Goal: Task Accomplishment & Management: Use online tool/utility

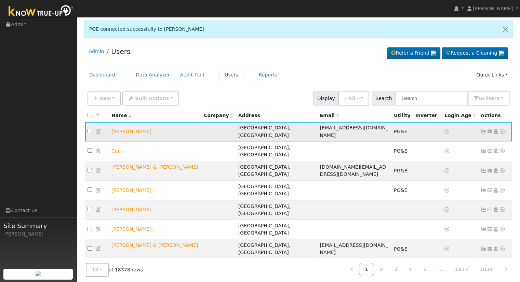
click at [503, 132] on icon at bounding box center [502, 131] width 6 height 5
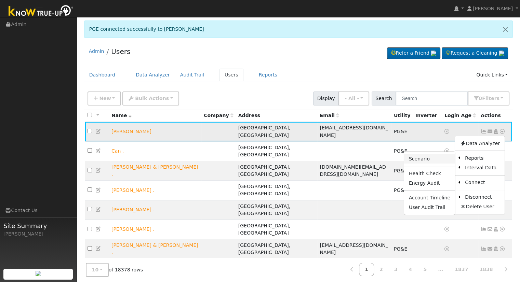
click at [440, 159] on link "Scenario" at bounding box center [429, 159] width 51 height 10
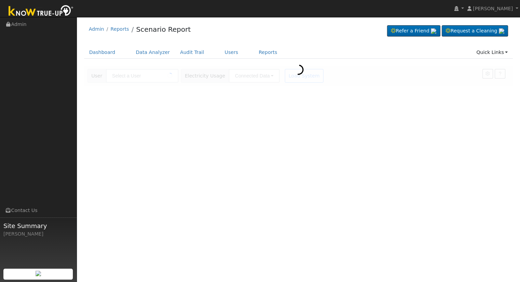
type input "[PERSON_NAME]"
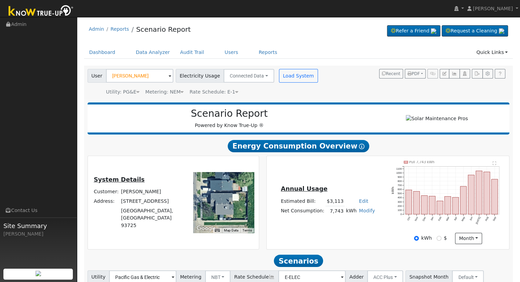
click at [359, 204] on link "Edit" at bounding box center [363, 201] width 9 height 5
type input "3562"
click at [374, 238] on div "Annual Usage Estimated Bill: $3,113 Edit Estimated Bill $ 3562 Annual Net Consu…" at bounding box center [388, 202] width 240 height 83
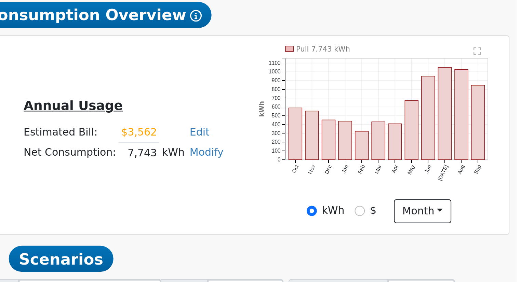
scroll to position [52, 0]
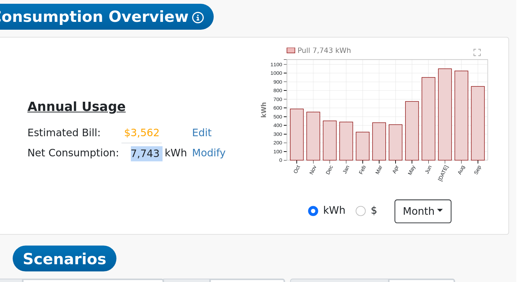
drag, startPoint x: 330, startPoint y: 162, endPoint x: 342, endPoint y: 164, distance: 11.7
click at [342, 164] on tr "Net Consumption: 7,743 kWh Modify Add Consumption Add Electric Vehicle Add Cons…" at bounding box center [328, 161] width 96 height 10
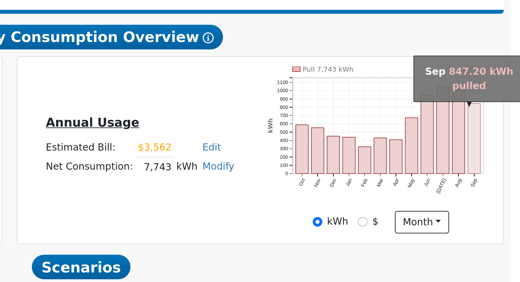
click at [493, 160] on rect "onclick=""" at bounding box center [495, 146] width 6 height 35
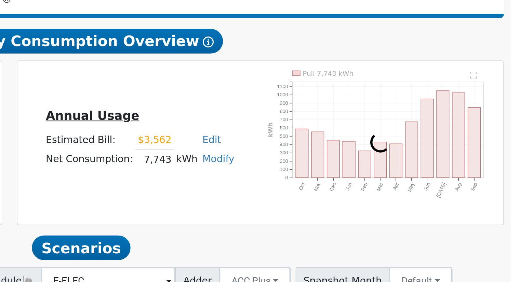
scroll to position [11, 0]
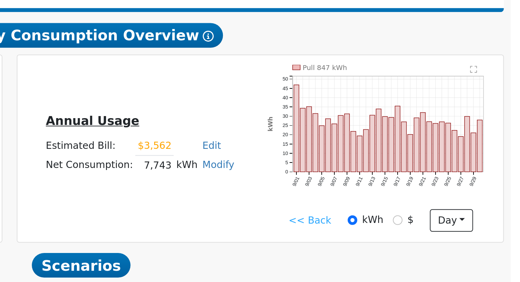
click at [445, 216] on icon "Pull 847 kWh 9/01 9/03 9/05 9/07 9/09 9/11 9/13 9/15 9/17 9/19 9/21 9/23 9/25 9…" at bounding box center [447, 185] width 113 height 71
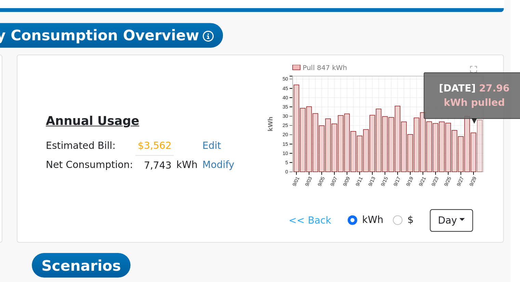
click at [496, 202] on rect "onclick=""" at bounding box center [497, 190] width 2 height 26
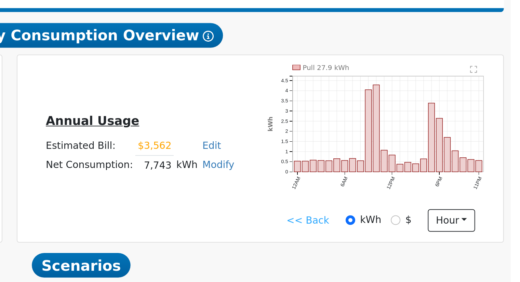
click at [392, 215] on icon "Pull 27.9 kWh 12AM 6AM 12PM 6PM 11PM 0 0.5 1 1.5 2 2.5 3 3.5 4 4.5  kWh onclic…" at bounding box center [447, 185] width 113 height 71
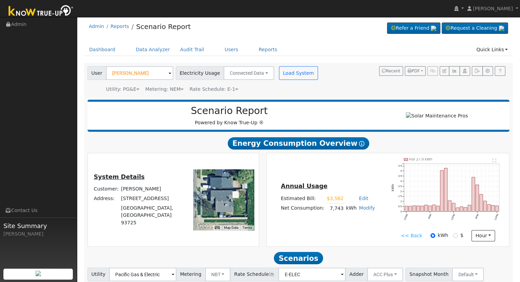
scroll to position [3, 0]
drag, startPoint x: 329, startPoint y: 211, endPoint x: 339, endPoint y: 212, distance: 10.7
click at [339, 212] on td "7,743" at bounding box center [334, 209] width 19 height 10
click at [304, 221] on div "Annual Usage Estimated Bill: $3,562 Edit Estimated Bill $ 3562 Annual Net Consu…" at bounding box center [388, 199] width 240 height 83
click at [417, 237] on link "<< Back" at bounding box center [411, 235] width 21 height 7
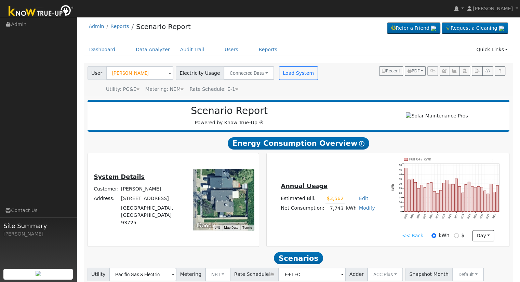
click at [411, 240] on link "<< Back" at bounding box center [412, 235] width 21 height 7
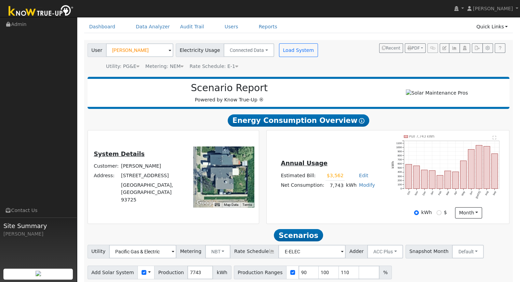
scroll to position [53, 0]
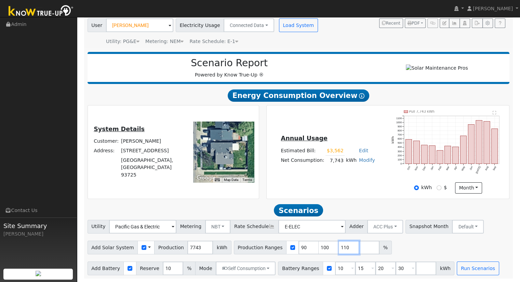
click at [339, 248] on input "110" at bounding box center [349, 248] width 21 height 14
click at [396, 269] on input "30" at bounding box center [406, 269] width 21 height 14
click at [361, 194] on div "Annual Usage Estimated Bill: $3,562 Edit Estimated Bill $ 3562 Annual Net Consu…" at bounding box center [388, 152] width 243 height 93
click at [396, 268] on input "30" at bounding box center [406, 269] width 21 height 14
type input "3"
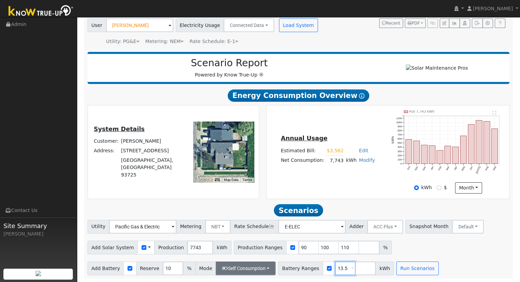
type input "13.5"
click at [245, 270] on button "Self Consumption" at bounding box center [246, 269] width 60 height 14
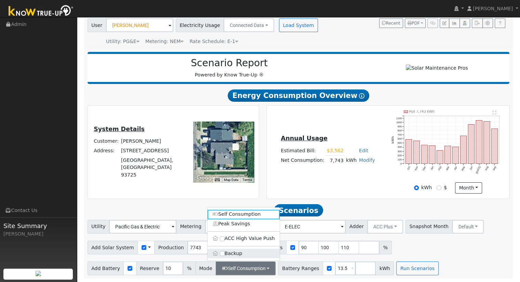
click at [236, 256] on label "Backup" at bounding box center [244, 254] width 72 height 10
click at [225, 256] on input "Backup" at bounding box center [222, 253] width 5 height 5
type input "20"
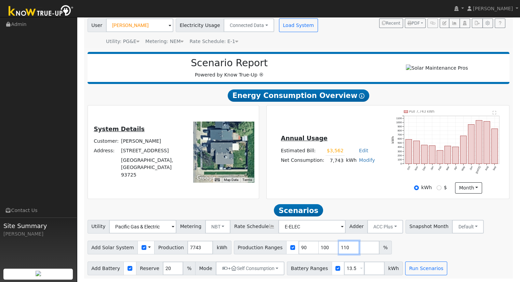
click at [339, 247] on input "110" at bounding box center [349, 248] width 21 height 14
type input "1"
click at [353, 189] on div "Annual Usage Estimated Bill: $3,562 Edit Estimated Bill $ 3562 Annual Net Consu…" at bounding box center [388, 151] width 240 height 83
click at [298, 246] on input "133" at bounding box center [308, 248] width 21 height 14
click at [333, 179] on div "Annual Usage Estimated Bill: $3,562 Edit Estimated Bill $ 3562 Annual Net Consu…" at bounding box center [388, 151] width 240 height 83
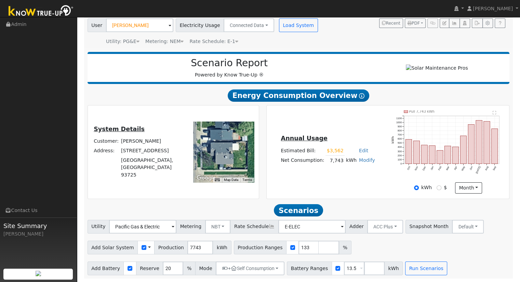
click at [342, 132] on div "Annual Usage Estimated Bill: $3,562 Edit Estimated Bill $ 3562 Annual Net Consu…" at bounding box center [388, 151] width 240 height 83
click at [348, 179] on div "Annual Usage Estimated Bill: $3,562 Edit Estimated Bill $ 3562 Annual Net Consu…" at bounding box center [388, 151] width 240 height 83
click at [372, 242] on div "Add Solar System Use CSV Data Production 7743 kWh Production Ranges 133 %" at bounding box center [298, 247] width 425 height 16
click at [413, 270] on button "Run Scenarios" at bounding box center [426, 269] width 42 height 14
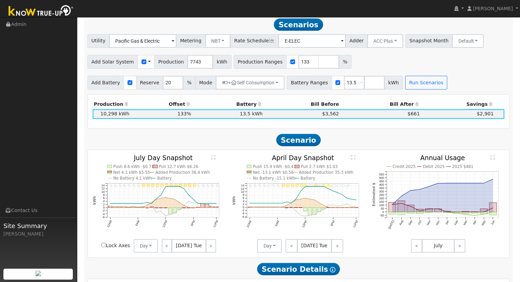
scroll to position [202, 0]
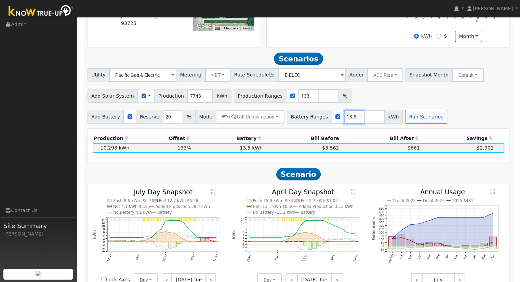
click at [344, 119] on input "13.5" at bounding box center [354, 117] width 21 height 14
click at [298, 100] on input "133" at bounding box center [308, 96] width 21 height 14
type input "133.294589"
click at [412, 118] on button "Run Scenarios" at bounding box center [426, 117] width 42 height 14
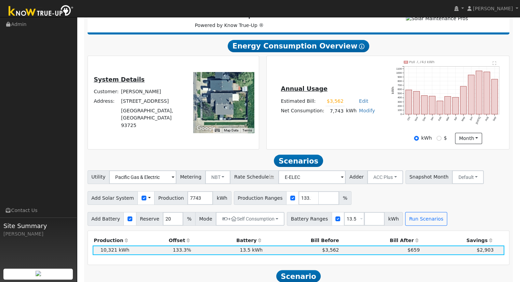
scroll to position [100, 0]
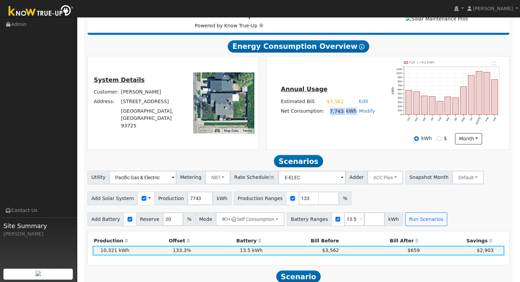
drag, startPoint x: 329, startPoint y: 113, endPoint x: 353, endPoint y: 114, distance: 24.0
click at [353, 114] on tr "Net Consumption: 7,743 kWh Modify Add Consumption Add Electric Vehicle Add Cons…" at bounding box center [328, 112] width 96 height 10
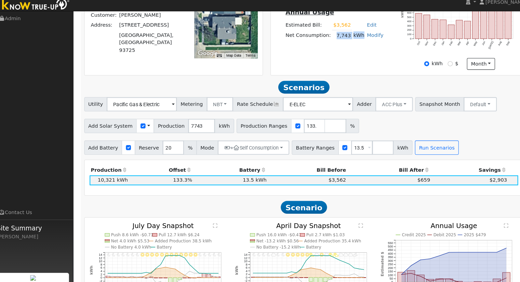
scroll to position [171, 0]
click at [338, 73] on div "Annual Usage Estimated Bill: $3,562 Edit Estimated Bill $ 3562 Annual Net Consu…" at bounding box center [388, 31] width 240 height 83
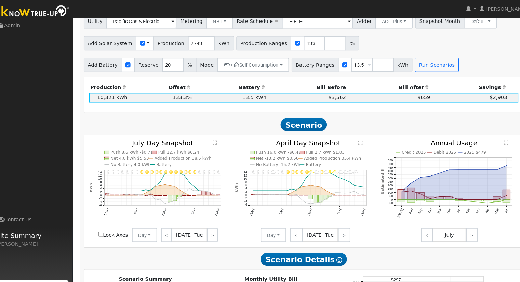
scroll to position [257, 0]
click at [380, 25] on button "ACC Plus" at bounding box center [385, 21] width 36 height 14
click at [385, 54] on link "SB-535" at bounding box center [378, 55] width 48 height 10
click at [412, 61] on button "Run Scenarios" at bounding box center [426, 62] width 42 height 14
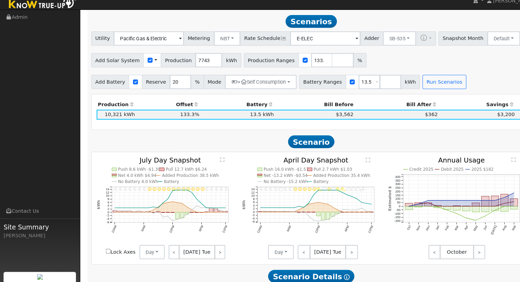
scroll to position [233, 0]
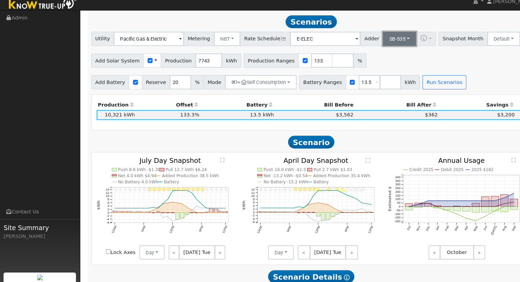
click at [372, 49] on button "SB-535" at bounding box center [383, 45] width 32 height 14
click at [376, 71] on link "ACC Plus" at bounding box center [378, 70] width 48 height 10
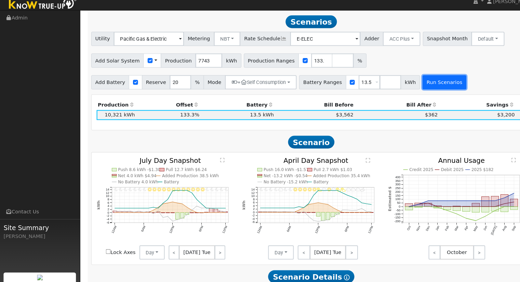
click at [411, 87] on button "Run Scenarios" at bounding box center [426, 87] width 42 height 14
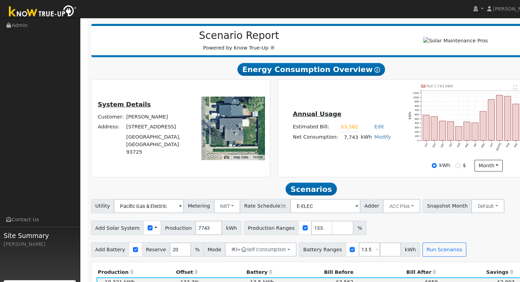
scroll to position [0, 0]
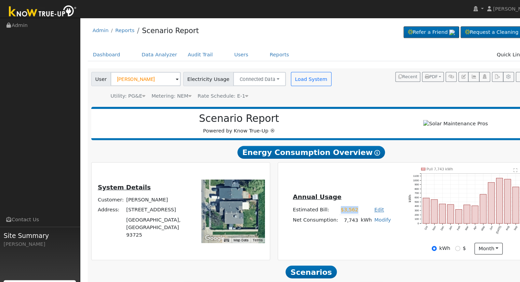
drag, startPoint x: 320, startPoint y: 206, endPoint x: 355, endPoint y: 206, distance: 34.9
click at [355, 206] on tr "Estimated Bill: $3,562 Edit Estimated Bill $ 3562 Annual" at bounding box center [328, 202] width 96 height 10
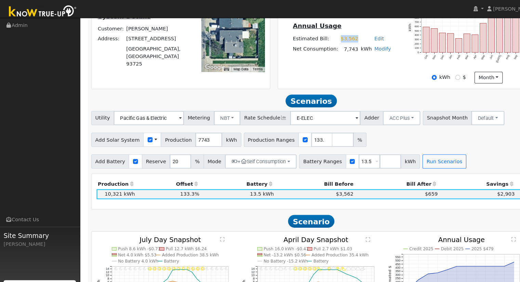
scroll to position [164, 0]
drag, startPoint x: 329, startPoint y: 51, endPoint x: 350, endPoint y: 51, distance: 20.9
click at [350, 51] on tr "Net Consumption: 7,743 kWh Modify Add Consumption Add Electric Vehicle Add Cons…" at bounding box center [328, 48] width 96 height 10
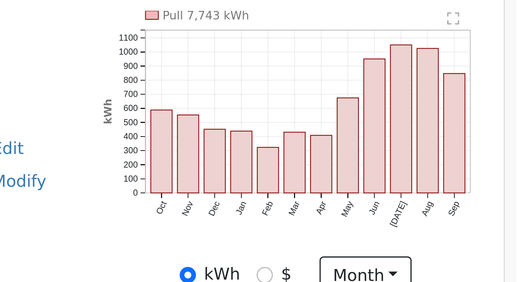
scroll to position [114, 0]
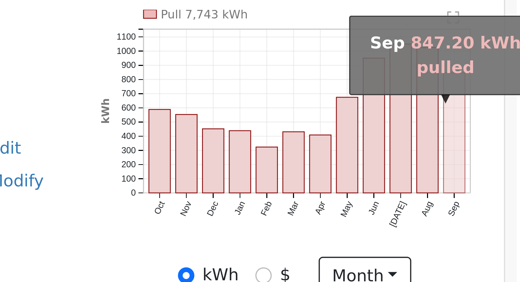
click at [496, 96] on rect "onclick=""" at bounding box center [495, 83] width 6 height 35
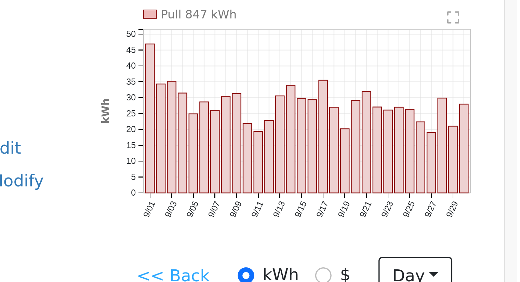
click at [472, 111] on icon "Pull 847 kWh 9/01 9/03 9/05 9/07 9/09 9/11 9/13 9/15 9/17 9/19 9/21 9/23 9/25 9…" at bounding box center [447, 82] width 113 height 71
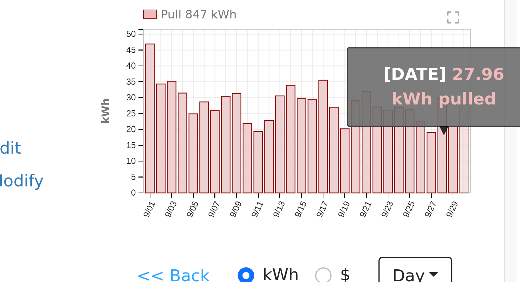
click at [498, 101] on rect "onclick=""" at bounding box center [497, 88] width 2 height 26
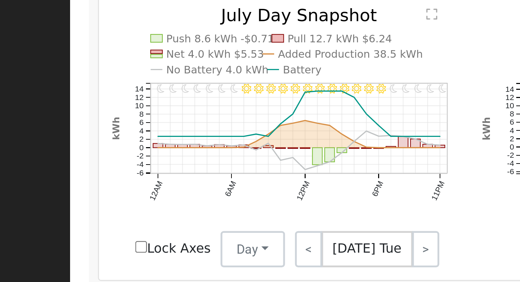
scroll to position [285, 0]
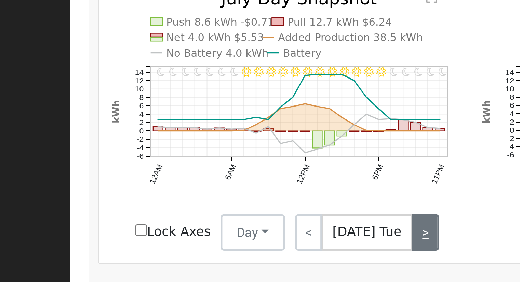
click at [207, 199] on link ">" at bounding box center [211, 198] width 10 height 14
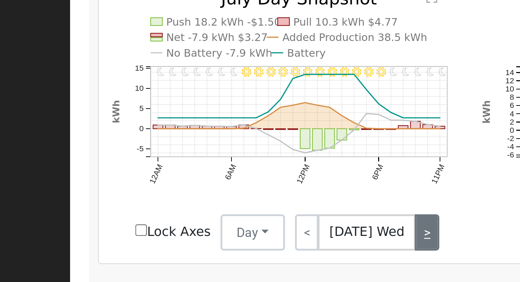
click at [207, 199] on link ">" at bounding box center [211, 198] width 9 height 14
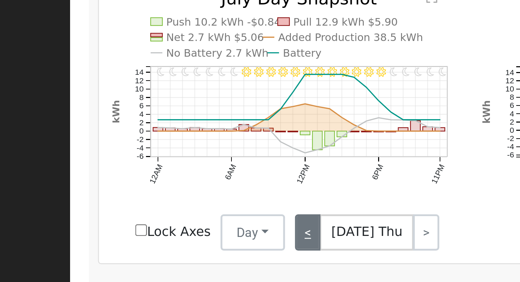
click at [168, 200] on link "<" at bounding box center [167, 198] width 10 height 14
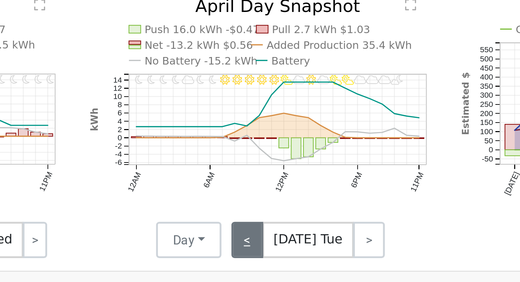
click at [290, 198] on link "<" at bounding box center [291, 198] width 12 height 14
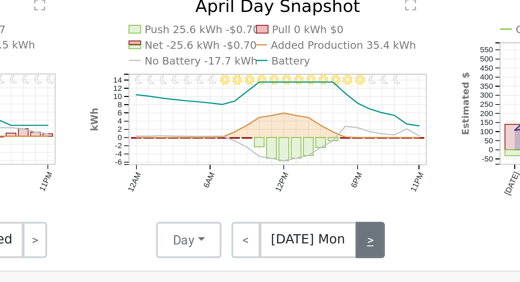
click at [336, 201] on link ">" at bounding box center [337, 198] width 11 height 14
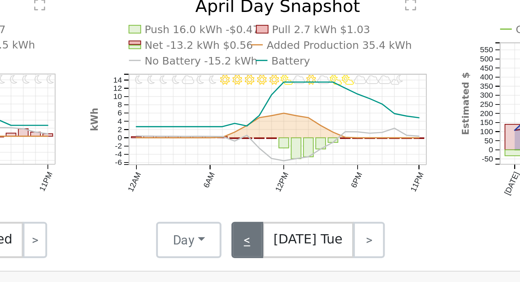
click at [293, 201] on link "<" at bounding box center [291, 198] width 12 height 14
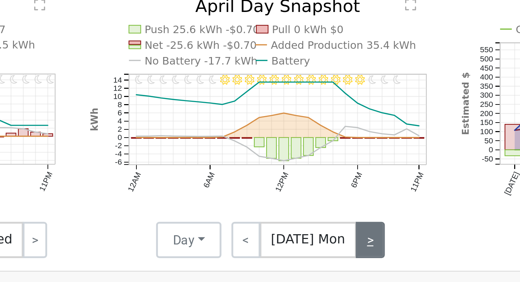
click at [334, 199] on link ">" at bounding box center [337, 198] width 11 height 14
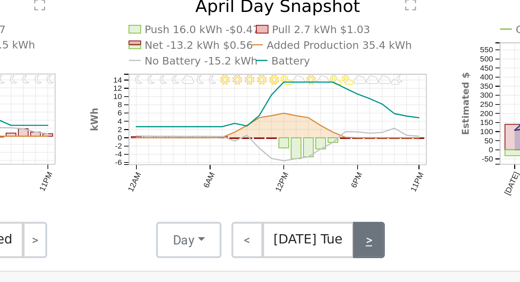
click at [334, 199] on link ">" at bounding box center [337, 198] width 12 height 14
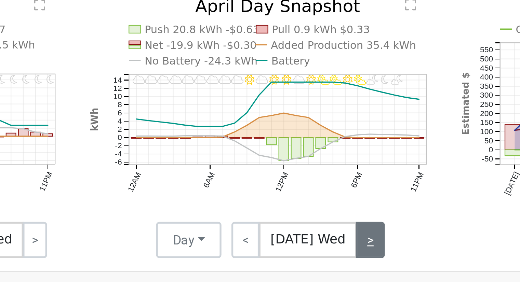
click at [334, 199] on link ">" at bounding box center [337, 198] width 11 height 14
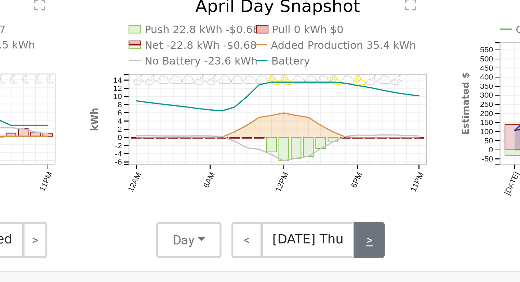
click at [334, 199] on link ">" at bounding box center [338, 198] width 12 height 14
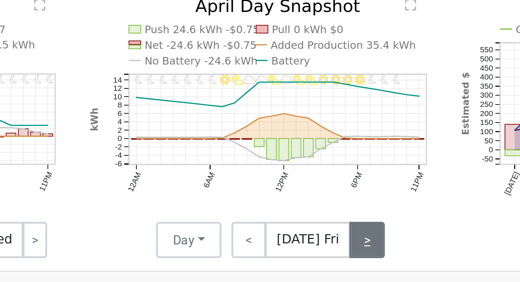
click at [334, 199] on link ">" at bounding box center [336, 198] width 13 height 14
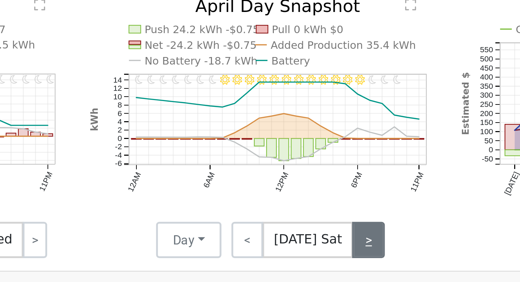
click at [334, 199] on link ">" at bounding box center [337, 198] width 12 height 14
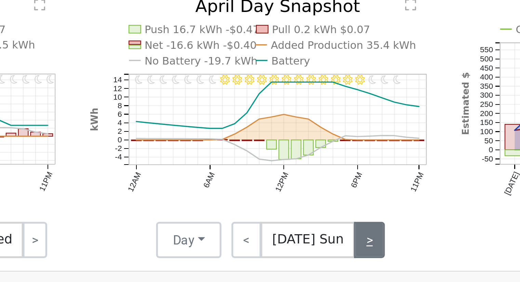
click at [334, 199] on link ">" at bounding box center [338, 198] width 12 height 14
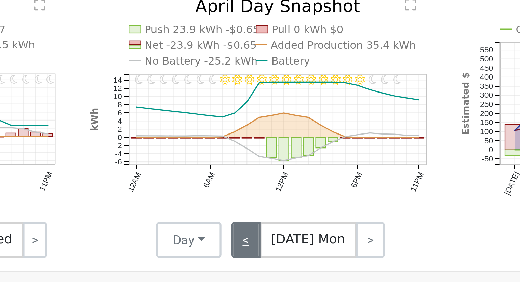
click at [293, 197] on link "<" at bounding box center [290, 198] width 11 height 14
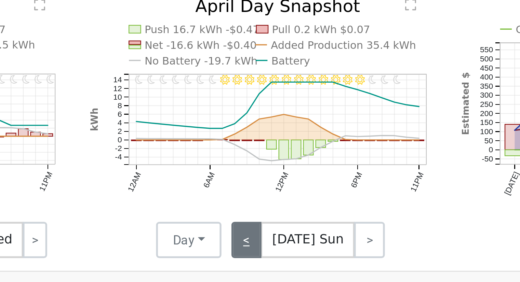
click at [290, 197] on link "<" at bounding box center [291, 198] width 12 height 14
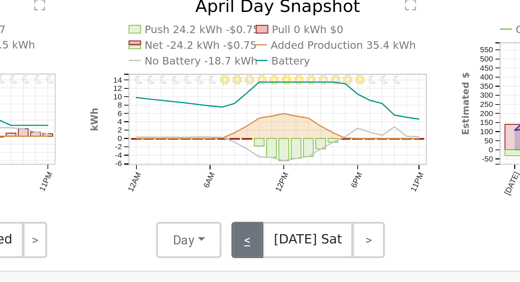
click at [291, 197] on link "<" at bounding box center [291, 198] width 12 height 14
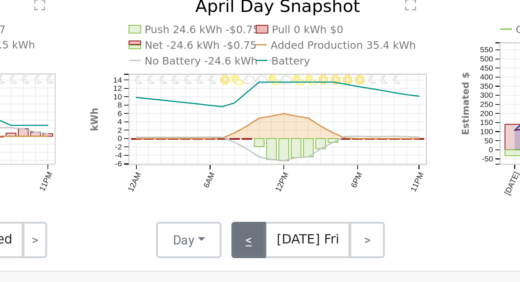
click at [291, 197] on link "<" at bounding box center [291, 198] width 13 height 14
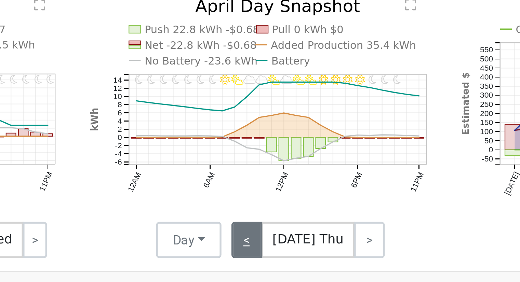
click at [291, 197] on link "<" at bounding box center [291, 198] width 12 height 14
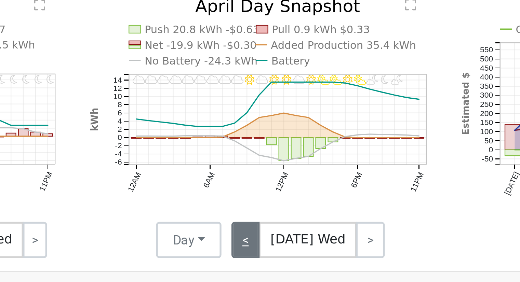
click at [293, 199] on link "<" at bounding box center [290, 198] width 11 height 14
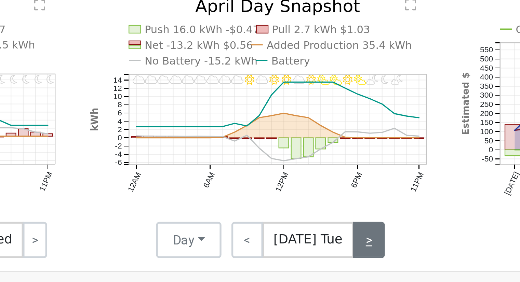
click at [336, 200] on link ">" at bounding box center [337, 198] width 12 height 14
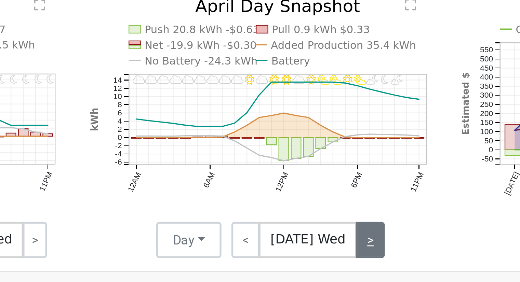
click at [336, 200] on link ">" at bounding box center [337, 198] width 11 height 14
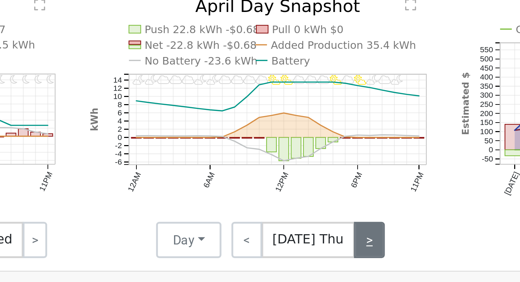
click at [339, 195] on link ">" at bounding box center [338, 198] width 12 height 14
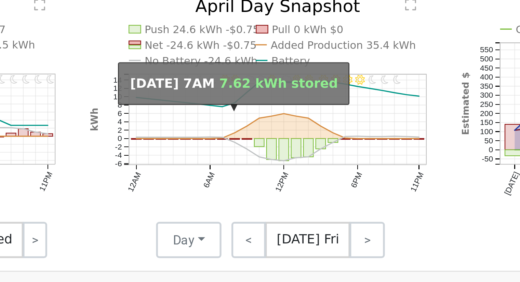
click at [282, 148] on circle "onclick=""" at bounding box center [281, 147] width 1 height 1
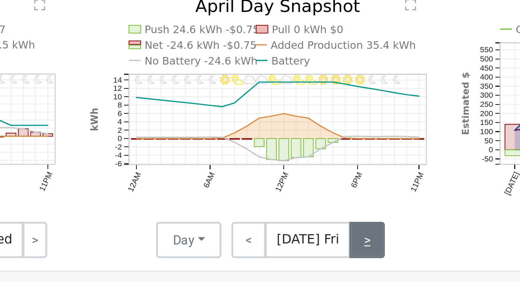
click at [337, 196] on link ">" at bounding box center [336, 198] width 13 height 14
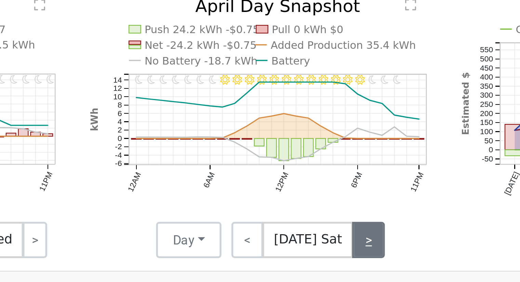
click at [336, 203] on link ">" at bounding box center [337, 198] width 12 height 14
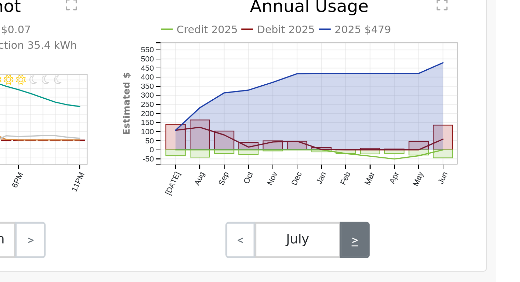
click at [460, 200] on link ">" at bounding box center [459, 198] width 11 height 14
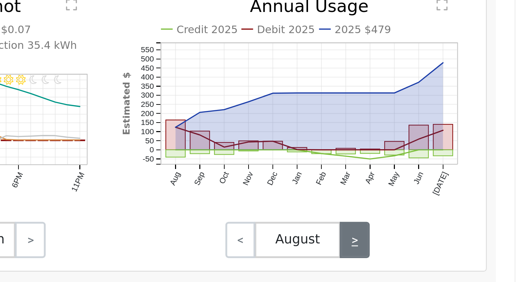
click at [460, 200] on link ">" at bounding box center [459, 198] width 11 height 14
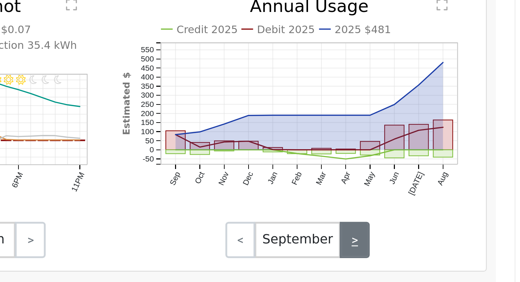
click at [460, 200] on link ">" at bounding box center [459, 198] width 11 height 14
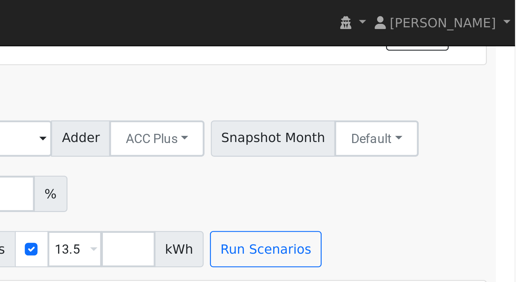
scroll to position [225, 0]
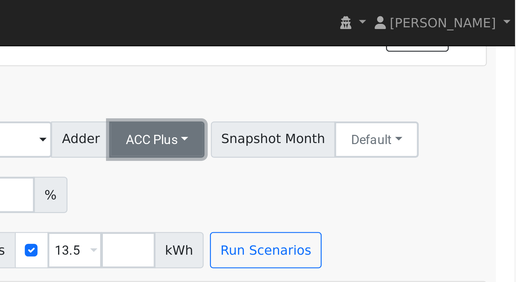
click at [379, 53] on button "ACC Plus" at bounding box center [385, 53] width 36 height 14
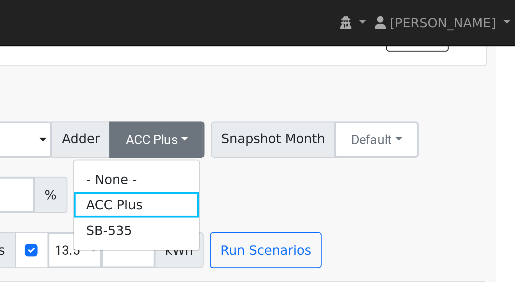
click at [372, 88] on link "SB-535" at bounding box center [378, 87] width 48 height 10
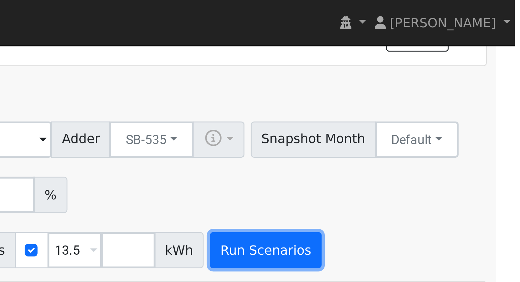
click at [405, 98] on button "Run Scenarios" at bounding box center [426, 95] width 42 height 14
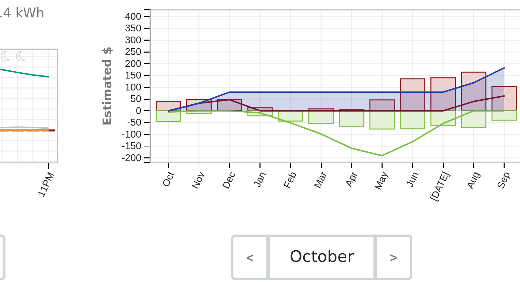
scroll to position [239, 0]
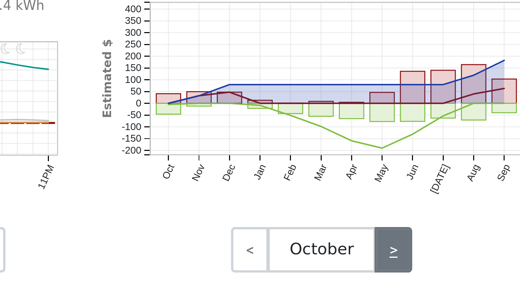
click at [458, 243] on link ">" at bounding box center [459, 244] width 11 height 14
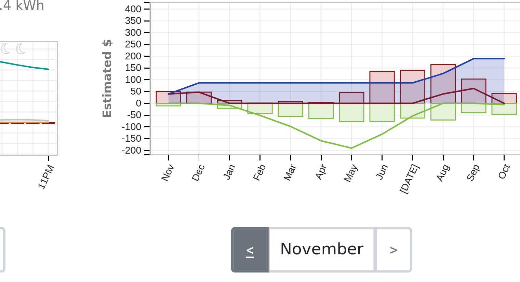
click at [416, 243] on link "<" at bounding box center [416, 244] width 11 height 14
